Goal: Book appointment/travel/reservation

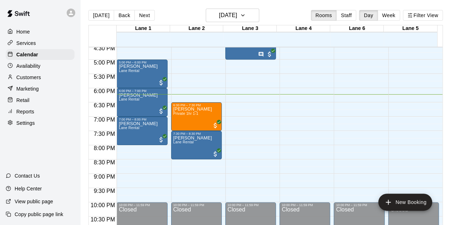
scroll to position [473, 0]
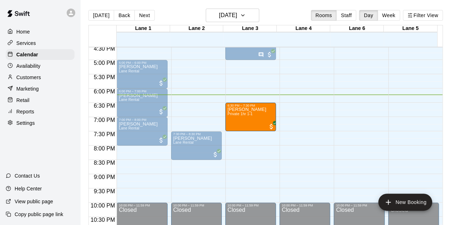
drag, startPoint x: 185, startPoint y: 119, endPoint x: 245, endPoint y: 122, distance: 60.0
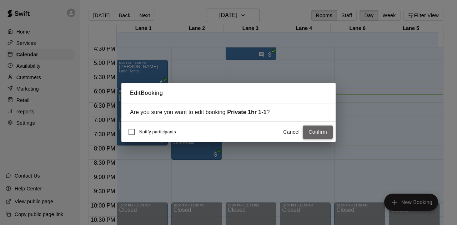
click at [313, 133] on button "Confirm" at bounding box center [317, 132] width 30 height 13
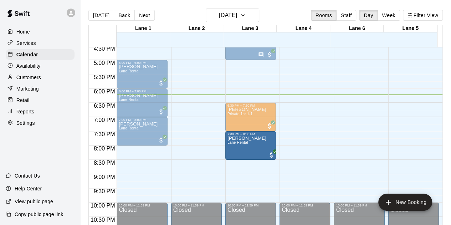
drag, startPoint x: 195, startPoint y: 144, endPoint x: 240, endPoint y: 145, distance: 45.0
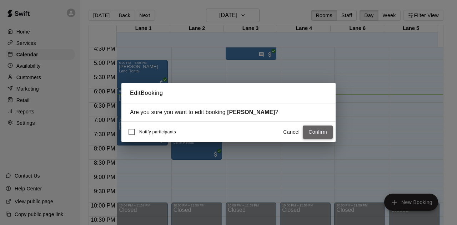
click at [318, 133] on button "Confirm" at bounding box center [317, 132] width 30 height 13
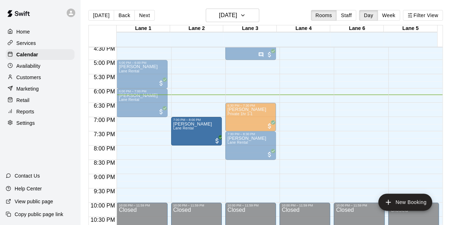
drag, startPoint x: 140, startPoint y: 130, endPoint x: 180, endPoint y: 133, distance: 40.4
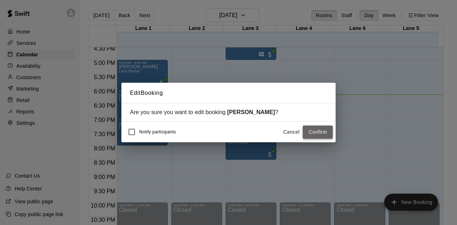
click at [313, 133] on button "Confirm" at bounding box center [317, 132] width 30 height 13
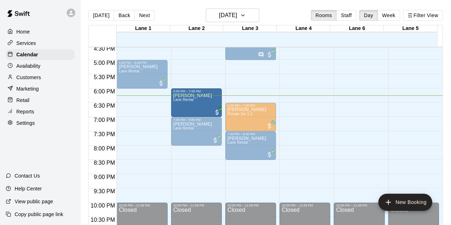
drag, startPoint x: 142, startPoint y: 103, endPoint x: 186, endPoint y: 105, distance: 44.2
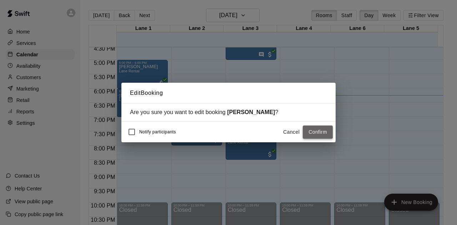
click at [321, 132] on button "Confirm" at bounding box center [317, 132] width 30 height 13
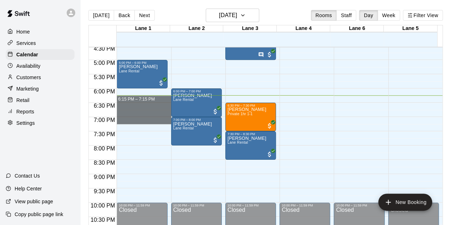
drag, startPoint x: 118, startPoint y: 97, endPoint x: 131, endPoint y: 120, distance: 26.2
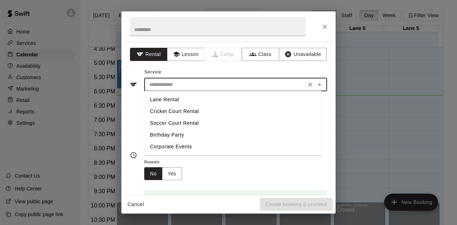
click at [210, 81] on input "text" at bounding box center [224, 84] width 157 height 9
click at [182, 100] on li "Lane Rental" at bounding box center [232, 100] width 177 height 12
type input "**********"
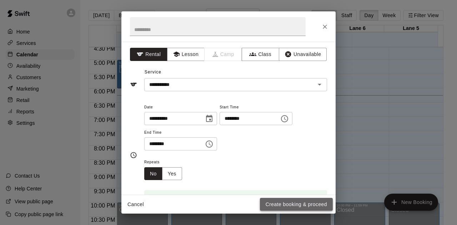
click at [287, 205] on button "Create booking & proceed" at bounding box center [296, 204] width 73 height 13
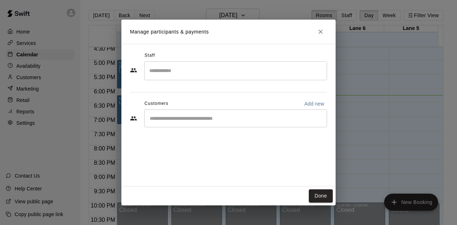
click at [207, 110] on div "​" at bounding box center [235, 118] width 183 height 18
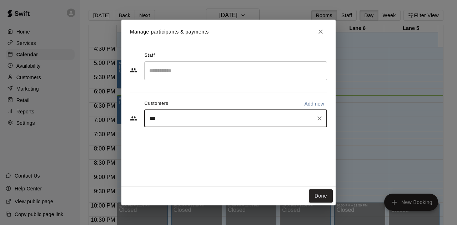
type input "****"
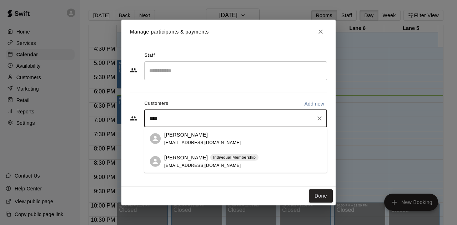
click at [181, 162] on div "[PERSON_NAME] Individual Membership [EMAIL_ADDRESS][DOMAIN_NAME]" at bounding box center [211, 161] width 94 height 15
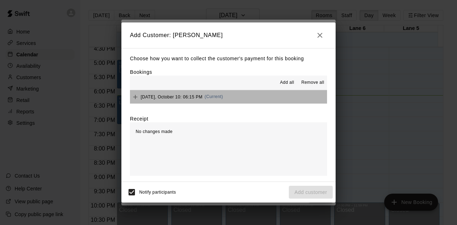
click at [229, 97] on button "[DATE], October 10: 06:15 PM (Current)" at bounding box center [228, 96] width 197 height 13
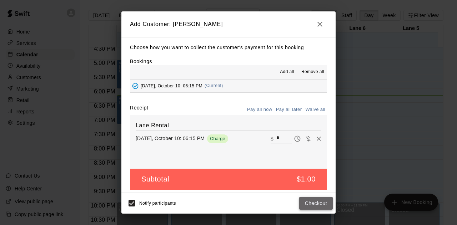
click at [309, 199] on button "Checkout" at bounding box center [316, 203] width 34 height 13
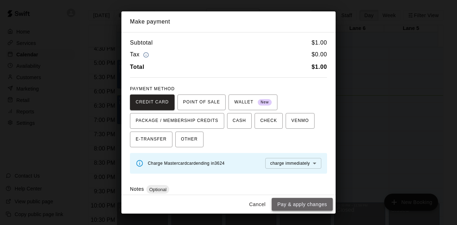
click at [306, 202] on button "Pay & apply changes" at bounding box center [301, 204] width 61 height 13
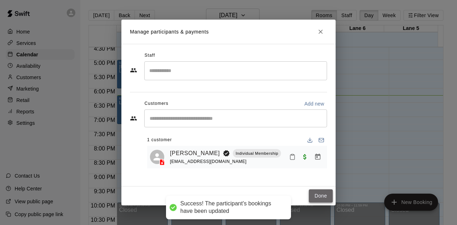
click at [332, 193] on button "Done" at bounding box center [321, 195] width 24 height 13
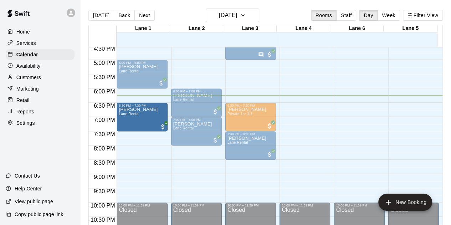
drag, startPoint x: 143, startPoint y: 114, endPoint x: 142, endPoint y: 126, distance: 11.4
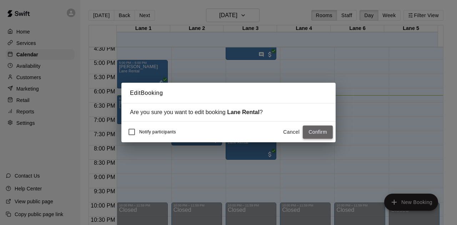
click at [322, 132] on button "Confirm" at bounding box center [317, 132] width 30 height 13
